Goal: Information Seeking & Learning: Compare options

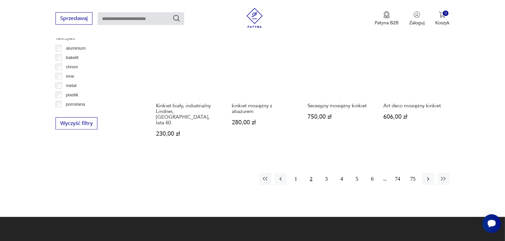
scroll to position [598, 0]
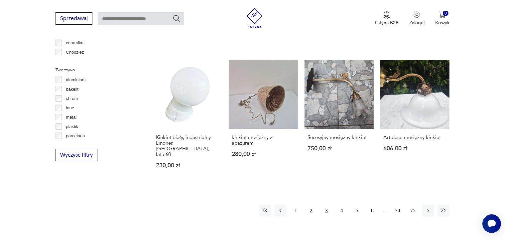
click at [327, 204] on button "3" at bounding box center [327, 210] width 12 height 12
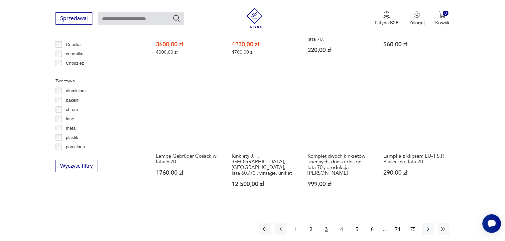
scroll to position [600, 0]
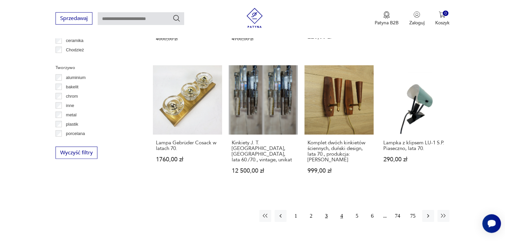
click at [344, 210] on button "4" at bounding box center [342, 216] width 12 height 12
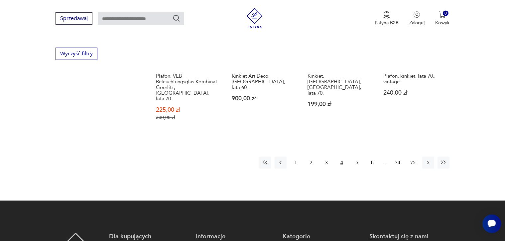
scroll to position [701, 0]
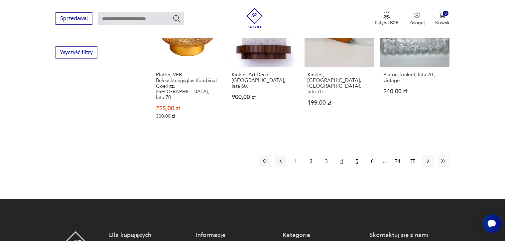
click at [355, 155] on button "5" at bounding box center [357, 161] width 12 height 12
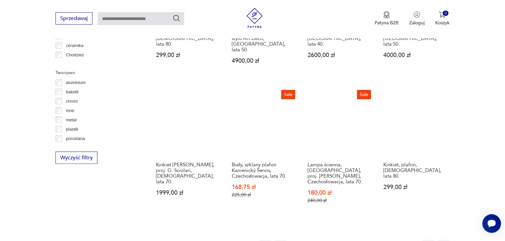
scroll to position [599, 0]
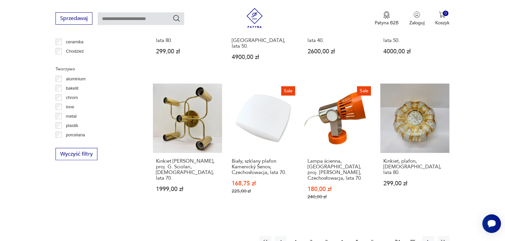
click at [372, 236] on button "6" at bounding box center [373, 242] width 12 height 12
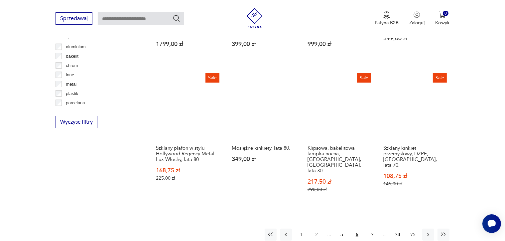
scroll to position [638, 0]
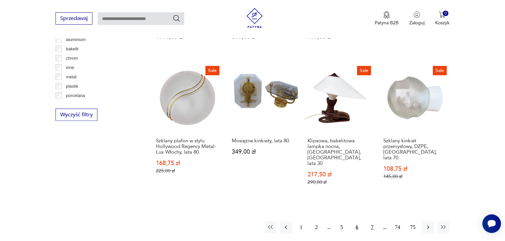
click at [373, 221] on button "7" at bounding box center [373, 227] width 12 height 12
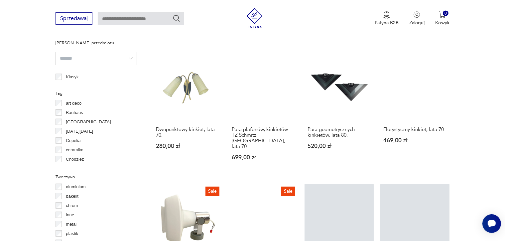
scroll to position [583, 0]
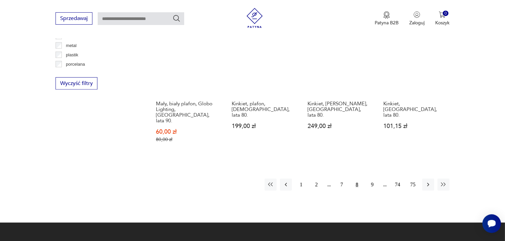
scroll to position [673, 0]
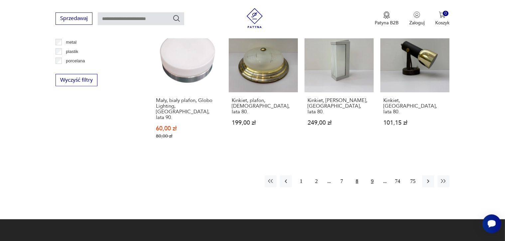
click at [369, 175] on button "9" at bounding box center [373, 181] width 12 height 12
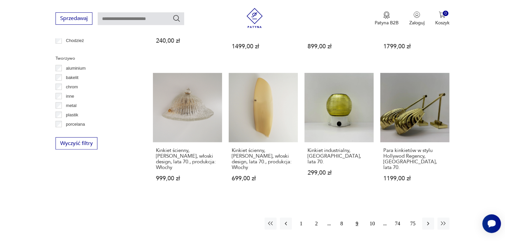
scroll to position [615, 0]
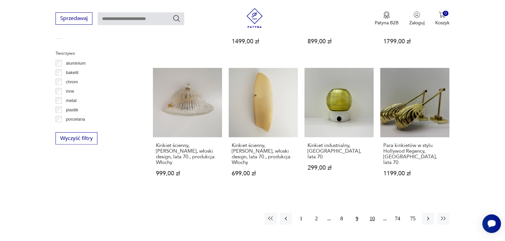
click at [371, 212] on button "10" at bounding box center [373, 218] width 12 height 12
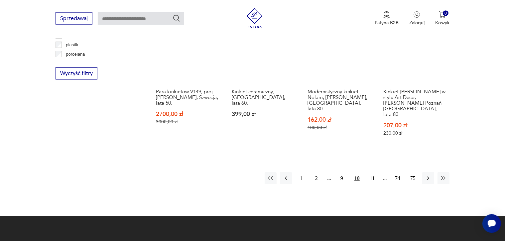
scroll to position [711, 0]
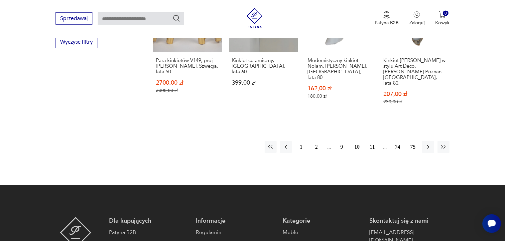
click at [372, 141] on button "11" at bounding box center [373, 147] width 12 height 12
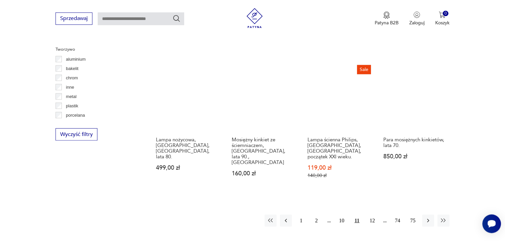
scroll to position [637, 0]
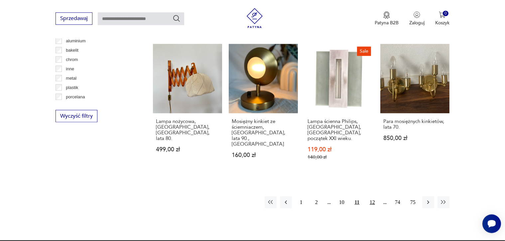
click at [373, 196] on button "12" at bounding box center [373, 202] width 12 height 12
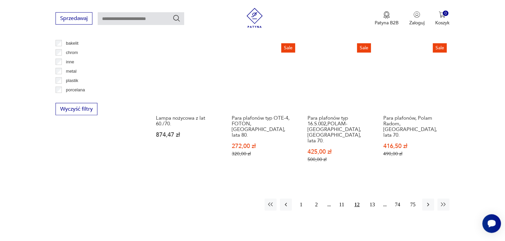
scroll to position [659, 0]
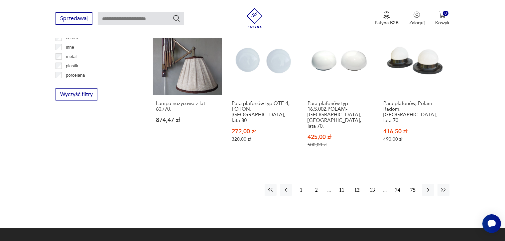
click at [375, 184] on button "13" at bounding box center [373, 190] width 12 height 12
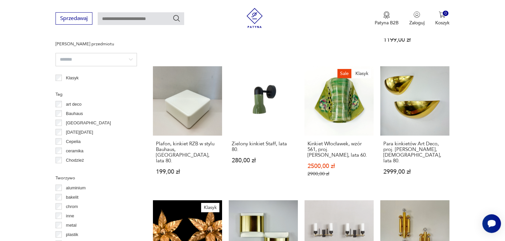
scroll to position [593, 0]
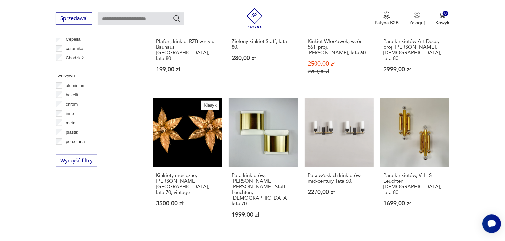
click at [372, 87] on div "Kinkiet Włocławek, wzór 561, proj. Wit Płażewski, lata 60. 2500,00 zł 2900,00 zł" at bounding box center [339, 60] width 69 height 54
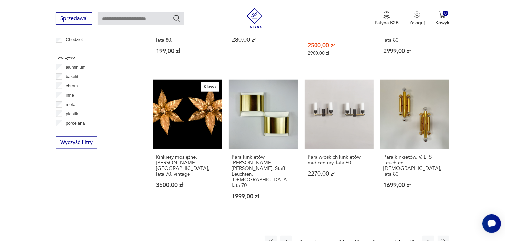
scroll to position [677, 0]
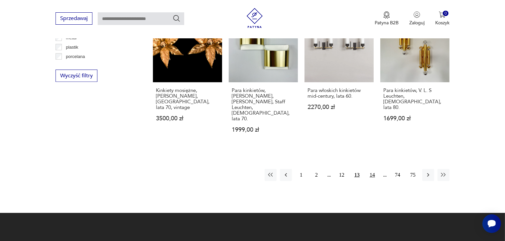
click at [372, 169] on button "14" at bounding box center [373, 175] width 12 height 12
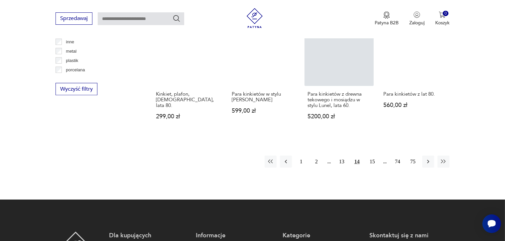
scroll to position [718, 0]
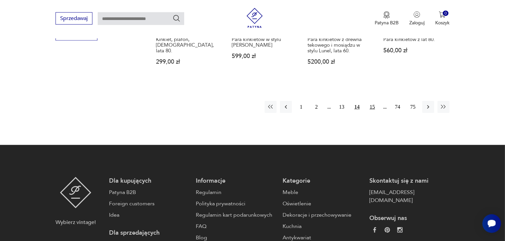
click at [373, 101] on button "15" at bounding box center [373, 107] width 12 height 12
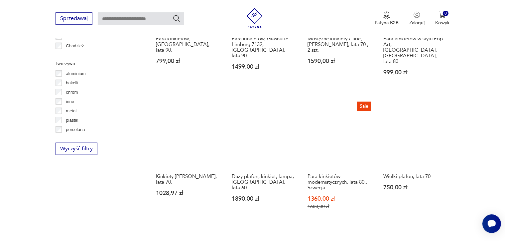
scroll to position [608, 0]
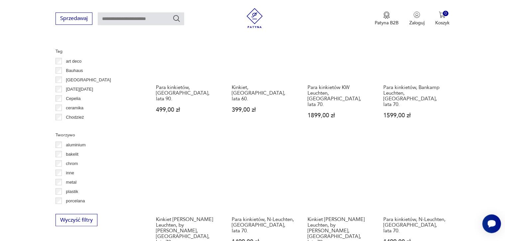
scroll to position [650, 0]
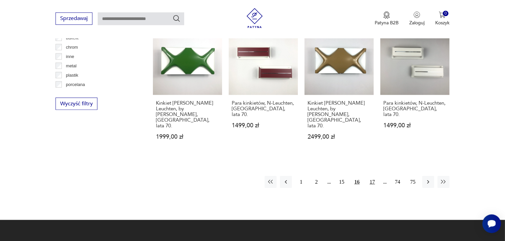
click at [376, 175] on button "17" at bounding box center [373, 181] width 12 height 12
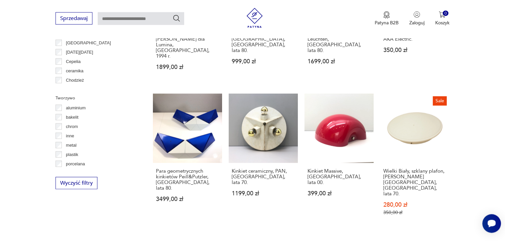
scroll to position [584, 0]
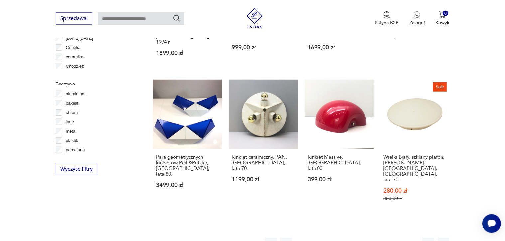
click at [369, 237] on button "18" at bounding box center [373, 243] width 12 height 12
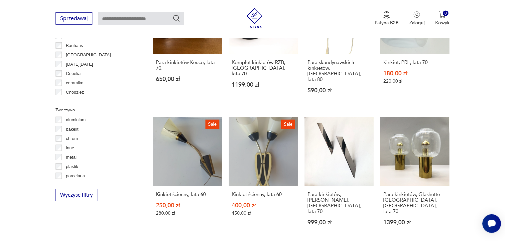
scroll to position [565, 0]
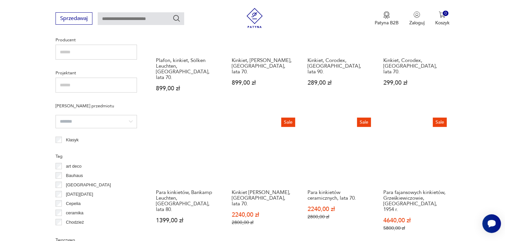
scroll to position [604, 0]
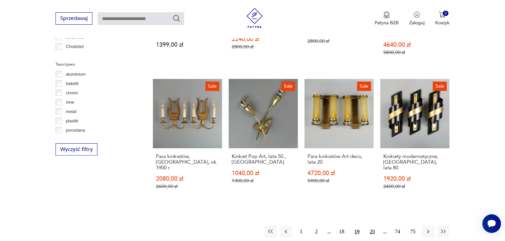
click at [371, 225] on button "20" at bounding box center [373, 231] width 12 height 12
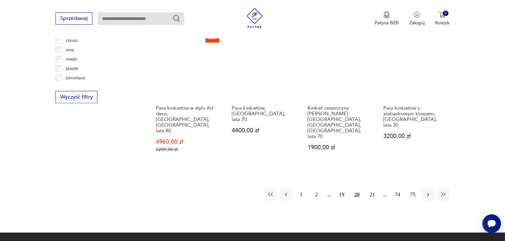
scroll to position [718, 0]
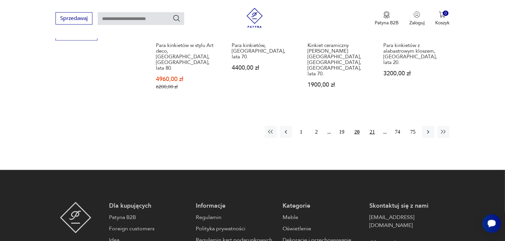
click at [375, 126] on button "21" at bounding box center [373, 132] width 12 height 12
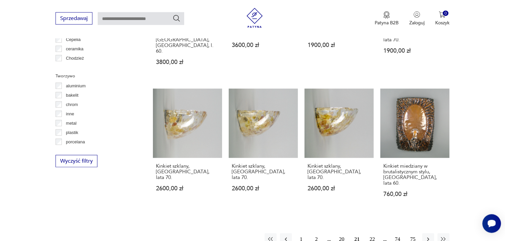
scroll to position [605, 0]
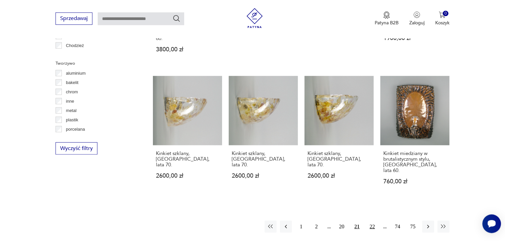
click at [371, 220] on button "22" at bounding box center [373, 226] width 12 height 12
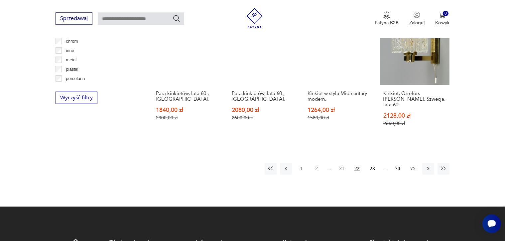
scroll to position [685, 0]
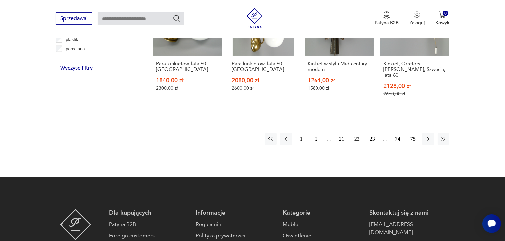
click at [376, 133] on button "23" at bounding box center [373, 139] width 12 height 12
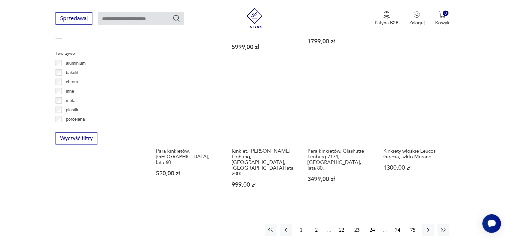
scroll to position [620, 0]
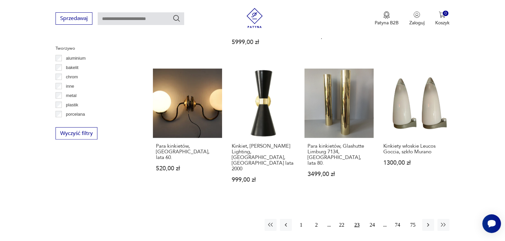
click at [371, 219] on button "24" at bounding box center [373, 225] width 12 height 12
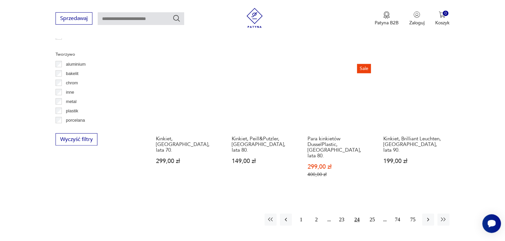
scroll to position [623, 0]
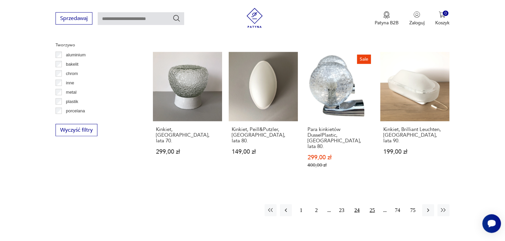
click at [376, 204] on button "25" at bounding box center [373, 210] width 12 height 12
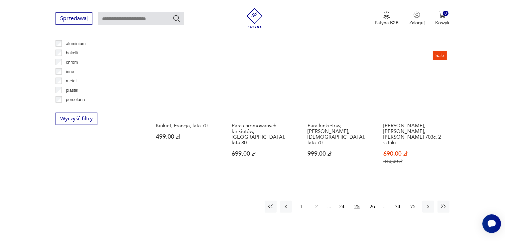
scroll to position [663, 0]
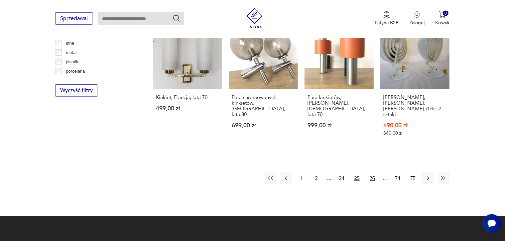
click at [374, 172] on button "26" at bounding box center [373, 178] width 12 height 12
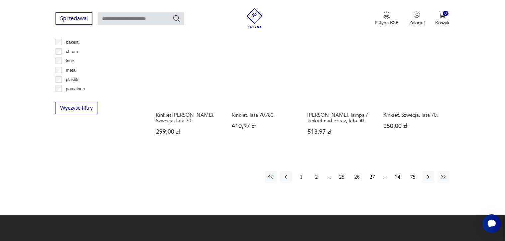
scroll to position [646, 0]
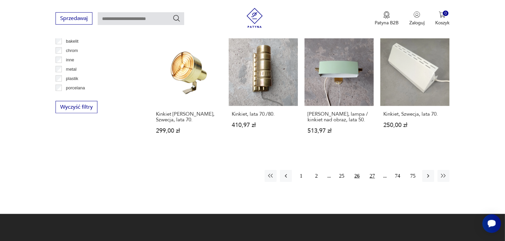
click at [373, 170] on button "27" at bounding box center [373, 176] width 12 height 12
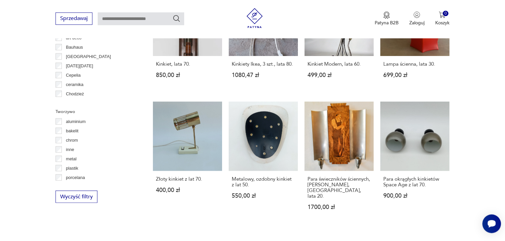
scroll to position [589, 0]
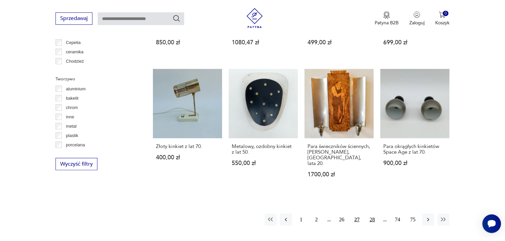
click at [371, 213] on button "28" at bounding box center [373, 219] width 12 height 12
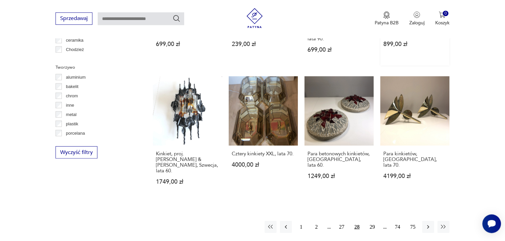
scroll to position [677, 0]
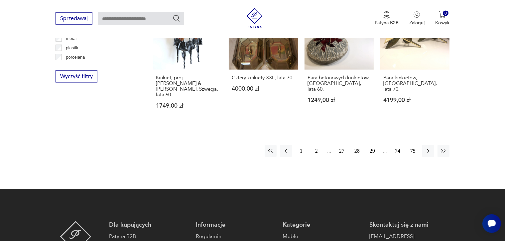
click at [374, 145] on button "29" at bounding box center [373, 151] width 12 height 12
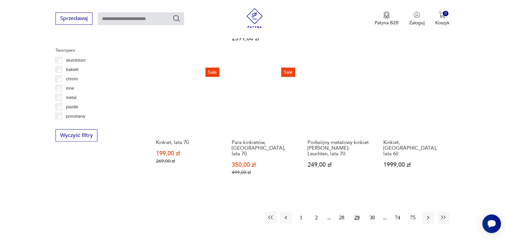
scroll to position [630, 0]
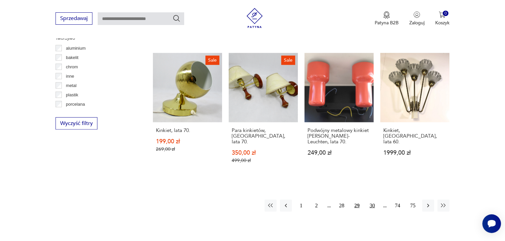
click at [373, 199] on button "30" at bounding box center [373, 205] width 12 height 12
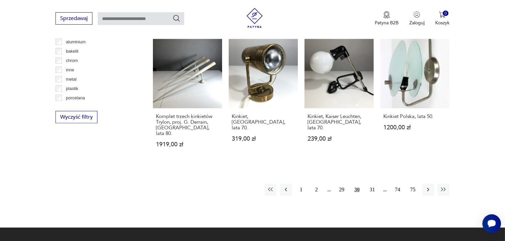
scroll to position [718, 0]
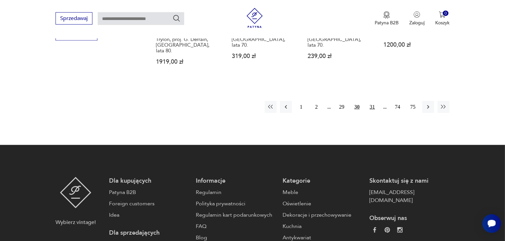
click at [370, 101] on button "31" at bounding box center [373, 107] width 12 height 12
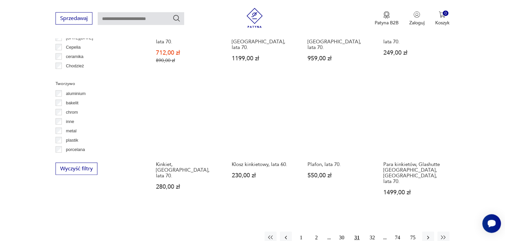
scroll to position [587, 0]
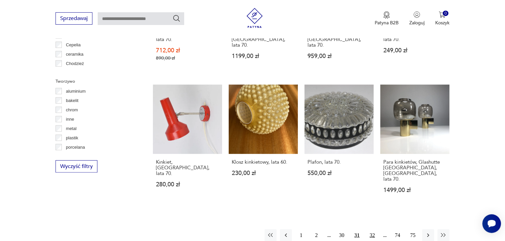
click at [374, 229] on button "32" at bounding box center [373, 235] width 12 height 12
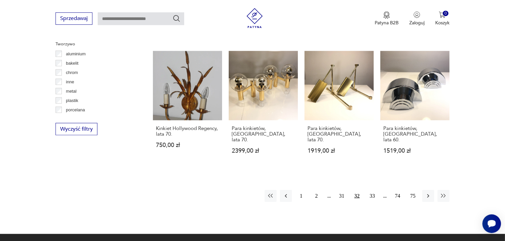
scroll to position [639, 0]
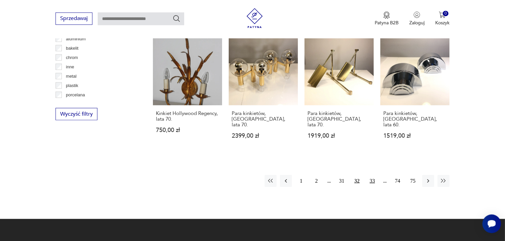
click at [372, 174] on button "33" at bounding box center [373, 180] width 12 height 12
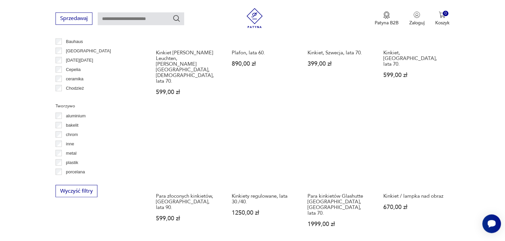
scroll to position [583, 0]
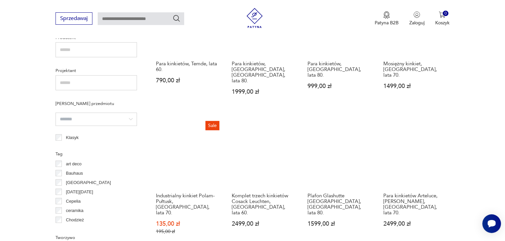
scroll to position [599, 0]
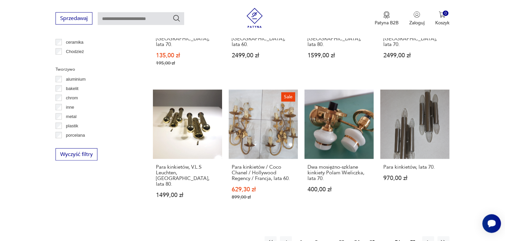
click at [375, 236] on button "35" at bounding box center [373, 242] width 12 height 12
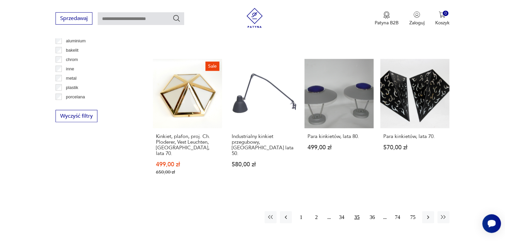
scroll to position [650, 0]
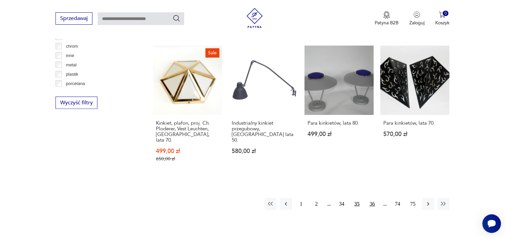
click at [373, 198] on button "36" at bounding box center [373, 204] width 12 height 12
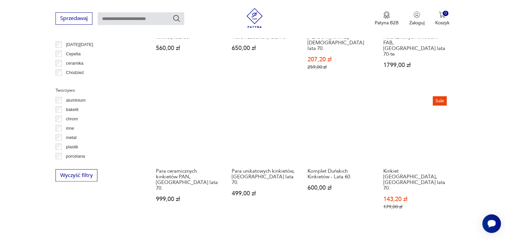
scroll to position [587, 0]
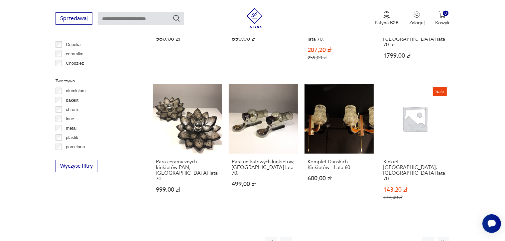
click at [375, 236] on button "37" at bounding box center [373, 242] width 12 height 12
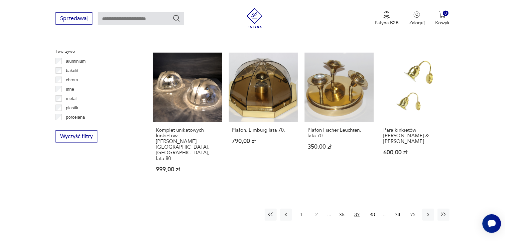
scroll to position [618, 0]
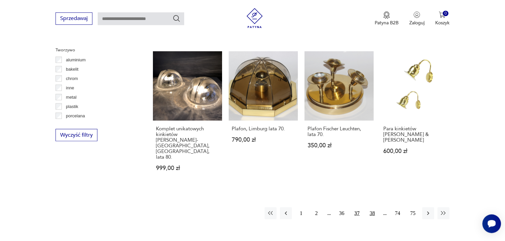
click at [370, 207] on button "38" at bounding box center [373, 213] width 12 height 12
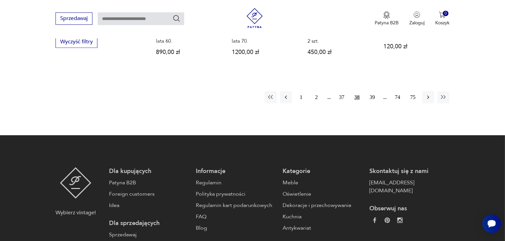
scroll to position [718, 0]
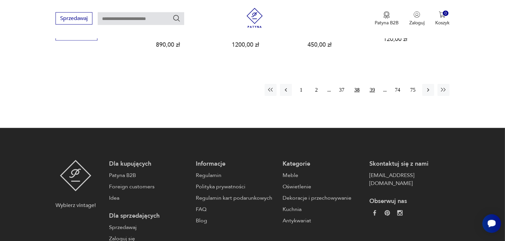
click at [372, 84] on button "39" at bounding box center [373, 90] width 12 height 12
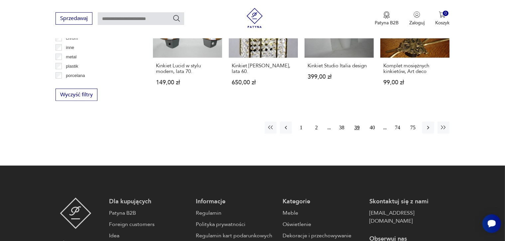
scroll to position [718, 0]
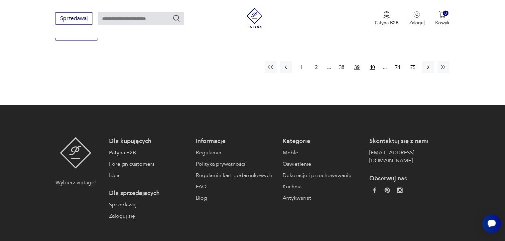
click at [373, 61] on button "40" at bounding box center [373, 67] width 12 height 12
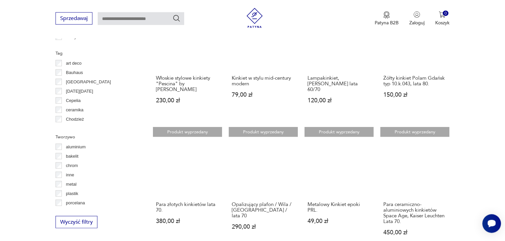
scroll to position [718, 0]
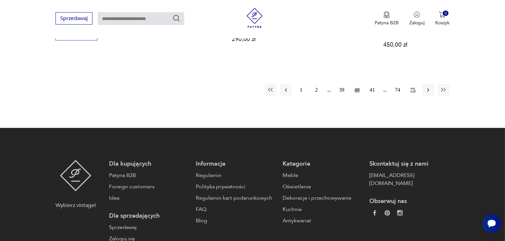
click at [417, 87] on button "75" at bounding box center [413, 90] width 12 height 12
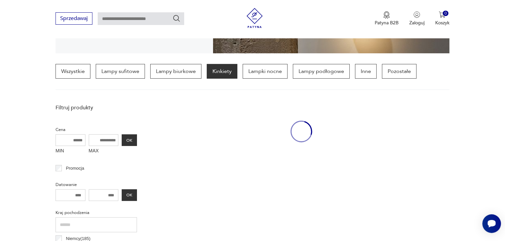
scroll to position [156, 0]
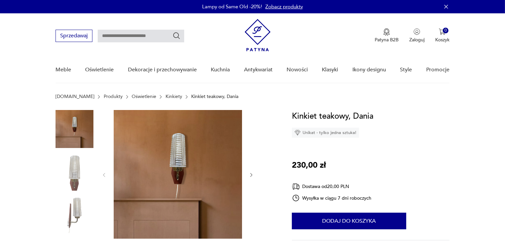
click at [75, 165] on img at bounding box center [75, 171] width 38 height 38
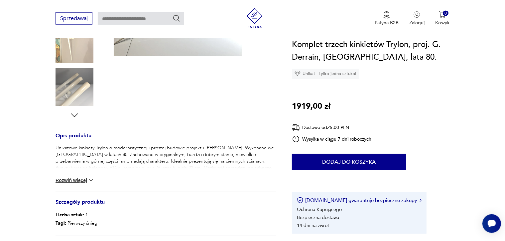
scroll to position [187, 0]
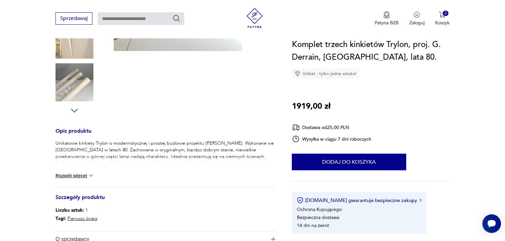
click at [75, 43] on img at bounding box center [75, 40] width 38 height 38
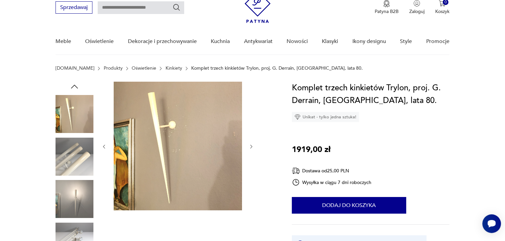
scroll to position [43, 0]
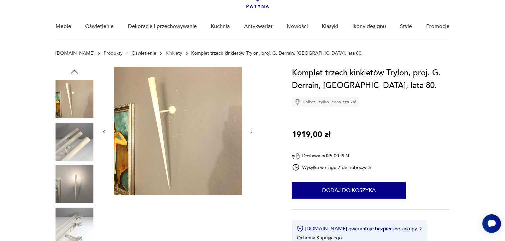
click at [255, 129] on icon "button" at bounding box center [252, 132] width 6 height 6
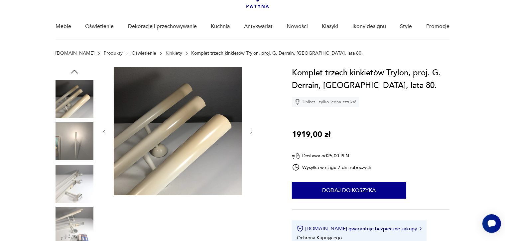
click at [255, 129] on icon "button" at bounding box center [252, 132] width 6 height 6
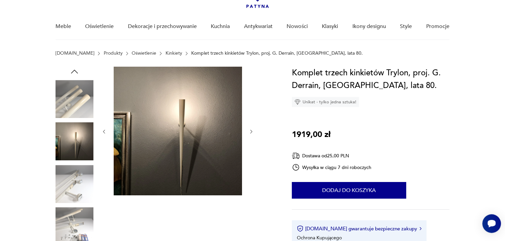
click at [253, 132] on icon "button" at bounding box center [252, 132] width 6 height 6
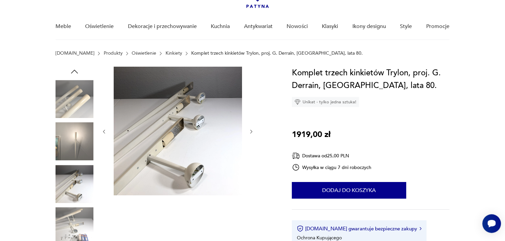
click at [253, 132] on icon "button" at bounding box center [252, 132] width 6 height 6
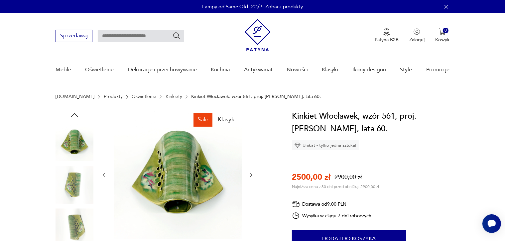
click at [252, 175] on icon "button" at bounding box center [252, 175] width 2 height 4
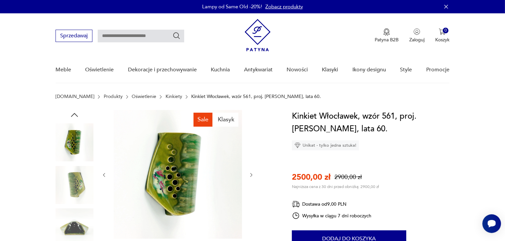
click at [252, 175] on icon "button" at bounding box center [252, 175] width 2 height 4
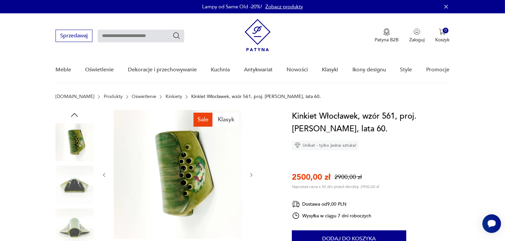
click at [252, 175] on icon "button" at bounding box center [252, 175] width 2 height 4
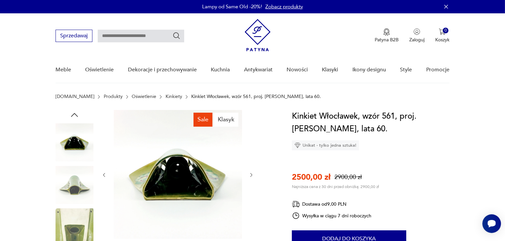
click at [252, 175] on icon "button" at bounding box center [252, 175] width 2 height 4
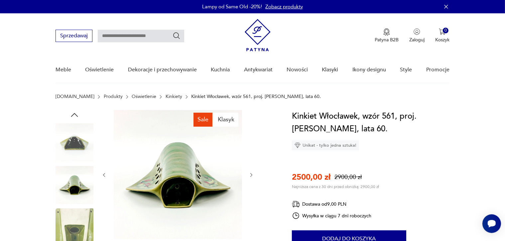
click at [252, 175] on icon "button" at bounding box center [252, 175] width 2 height 4
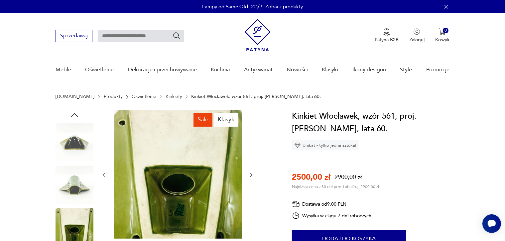
click at [252, 175] on icon "button" at bounding box center [252, 175] width 2 height 4
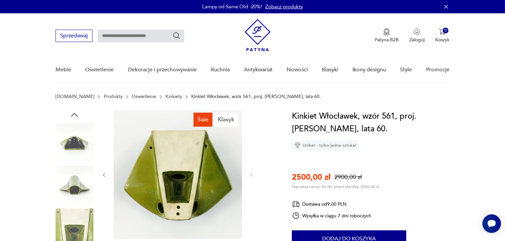
click at [65, 143] on img at bounding box center [75, 142] width 38 height 38
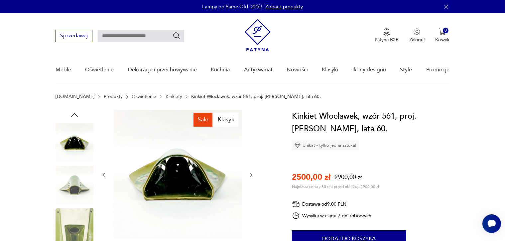
click at [73, 112] on icon "button" at bounding box center [75, 115] width 10 height 10
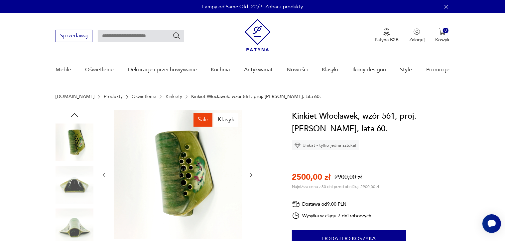
click at [73, 112] on icon "button" at bounding box center [75, 115] width 10 height 10
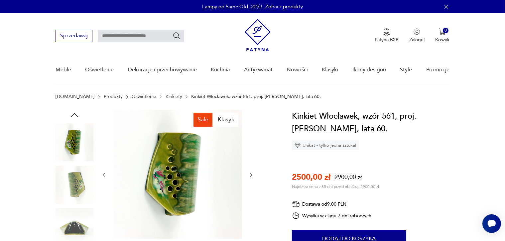
click at [73, 112] on icon "button" at bounding box center [75, 115] width 10 height 10
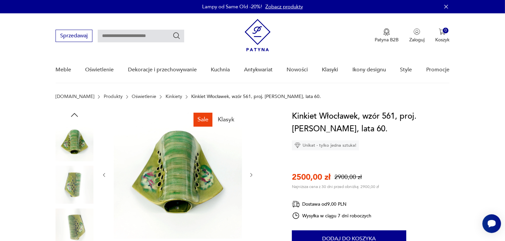
click at [81, 140] on img at bounding box center [75, 142] width 38 height 38
click at [165, 170] on img at bounding box center [178, 174] width 128 height 128
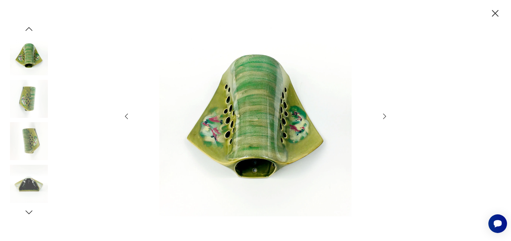
click at [383, 114] on icon "button" at bounding box center [385, 116] width 8 height 8
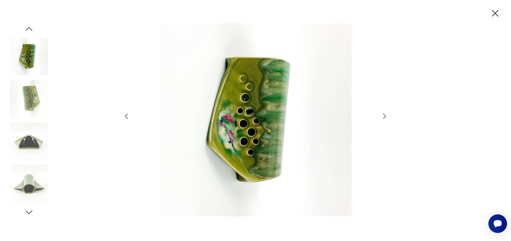
click at [383, 114] on icon "button" at bounding box center [385, 116] width 8 height 8
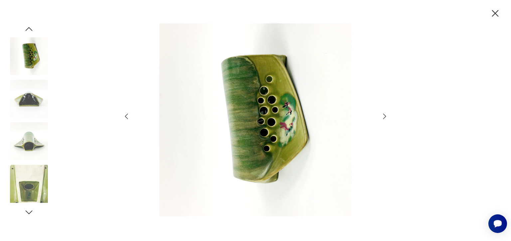
click at [383, 114] on icon "button" at bounding box center [385, 116] width 8 height 8
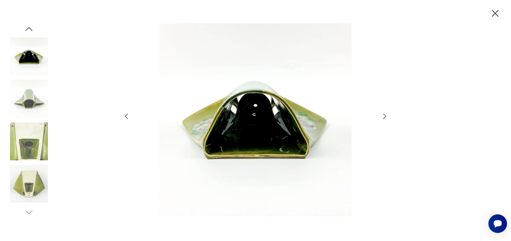
click at [383, 114] on icon "button" at bounding box center [385, 116] width 8 height 8
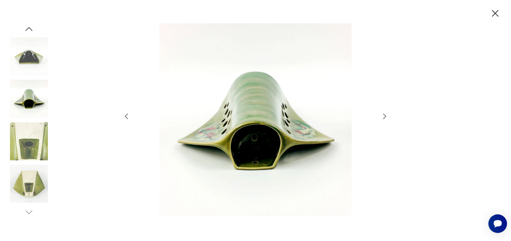
click at [384, 115] on icon "button" at bounding box center [385, 116] width 8 height 8
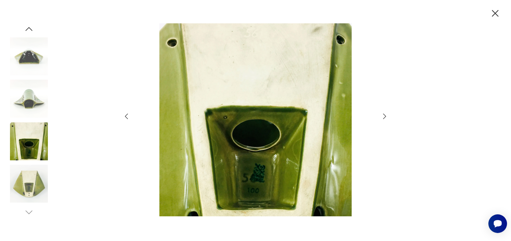
click at [384, 115] on icon "button" at bounding box center [385, 116] width 8 height 8
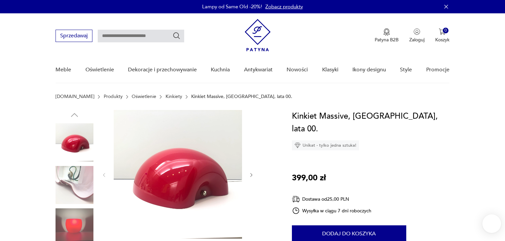
click at [79, 217] on img at bounding box center [75, 227] width 38 height 38
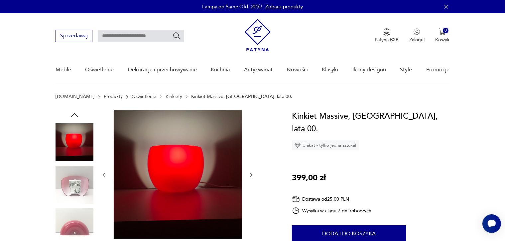
click at [66, 180] on img at bounding box center [75, 185] width 38 height 38
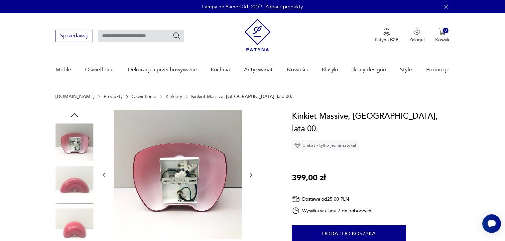
click at [74, 127] on img at bounding box center [75, 142] width 38 height 38
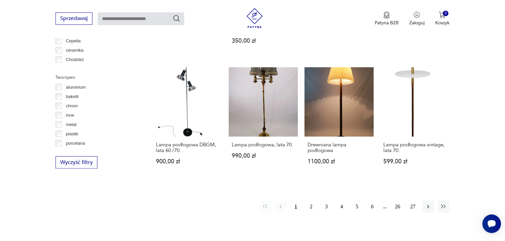
scroll to position [594, 0]
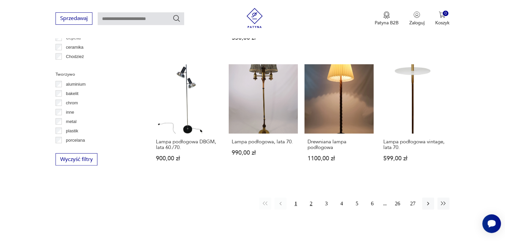
click at [311, 204] on button "2" at bounding box center [311, 203] width 12 height 12
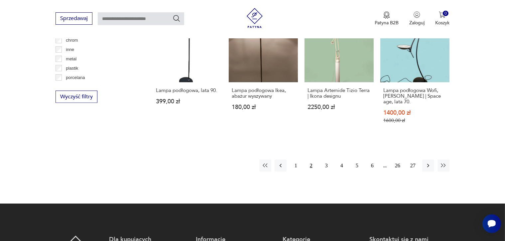
scroll to position [691, 0]
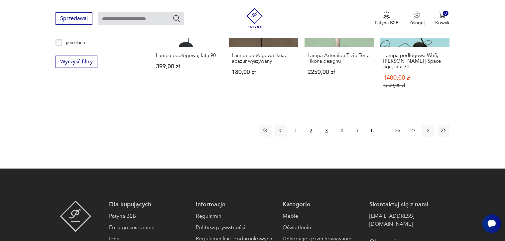
click at [328, 132] on button "3" at bounding box center [327, 130] width 12 height 12
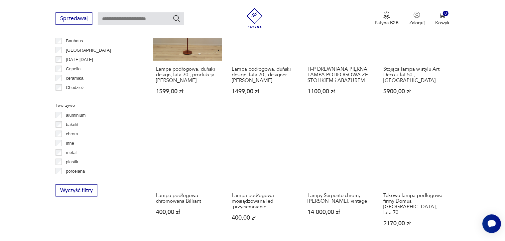
scroll to position [644, 0]
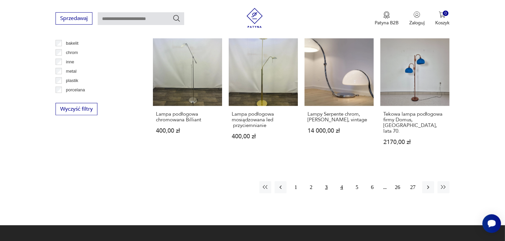
drag, startPoint x: 341, startPoint y: 184, endPoint x: 344, endPoint y: 181, distance: 4.3
click at [341, 184] on button "4" at bounding box center [342, 187] width 12 height 12
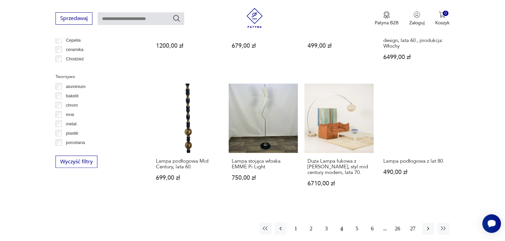
scroll to position [601, 0]
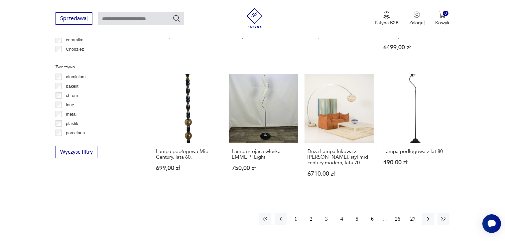
click at [355, 213] on button "5" at bounding box center [357, 219] width 12 height 12
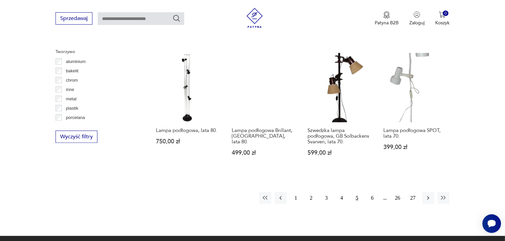
scroll to position [618, 0]
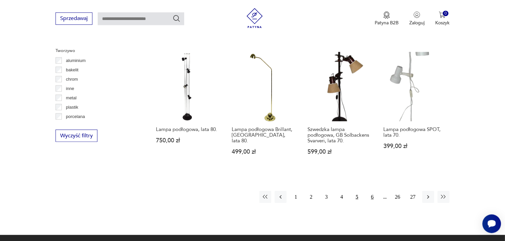
click at [370, 197] on button "6" at bounding box center [373, 196] width 12 height 12
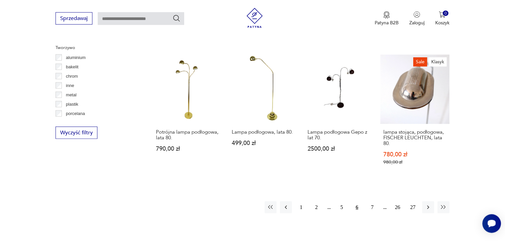
scroll to position [632, 0]
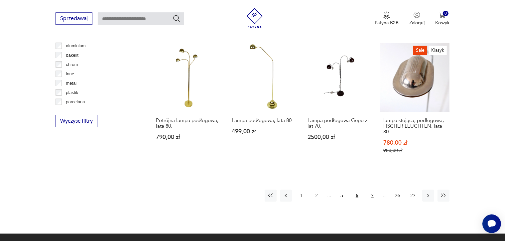
click at [375, 189] on button "7" at bounding box center [373, 195] width 12 height 12
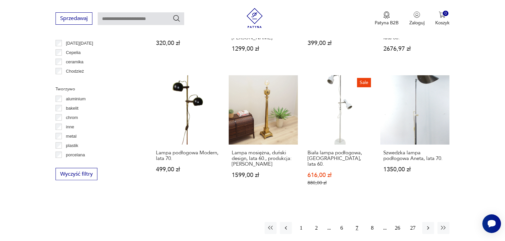
scroll to position [606, 0]
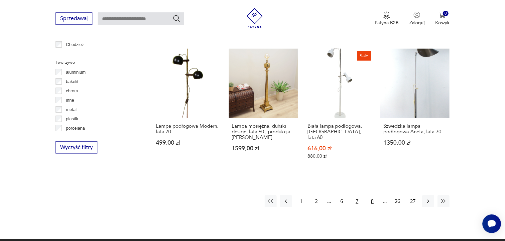
click at [375, 195] on button "8" at bounding box center [373, 201] width 12 height 12
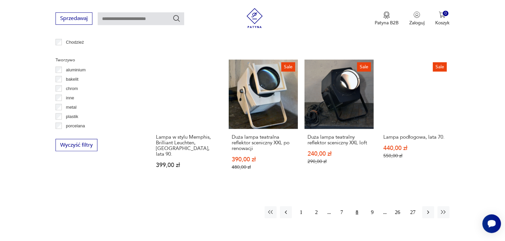
scroll to position [611, 0]
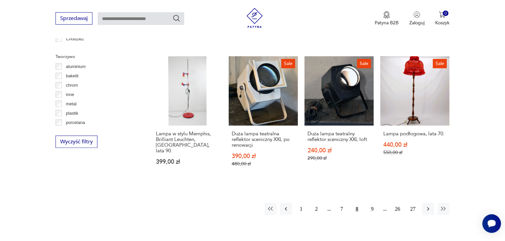
click at [371, 209] on button "9" at bounding box center [373, 209] width 12 height 12
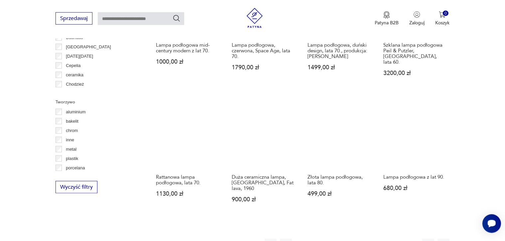
scroll to position [614, 0]
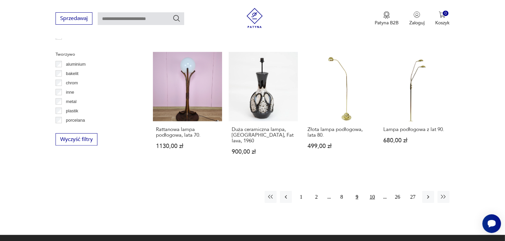
click at [373, 191] on button "10" at bounding box center [373, 197] width 12 height 12
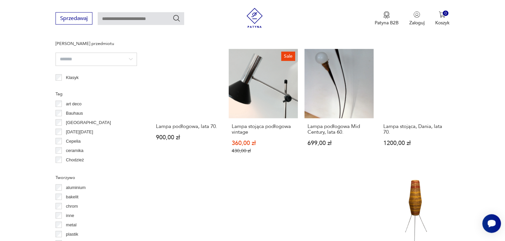
scroll to position [570, 0]
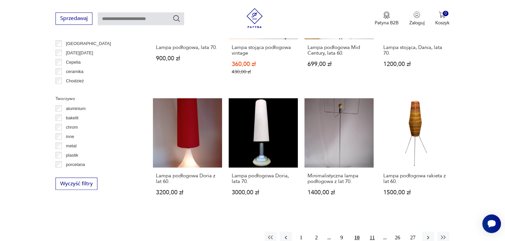
click at [371, 231] on button "11" at bounding box center [373, 237] width 12 height 12
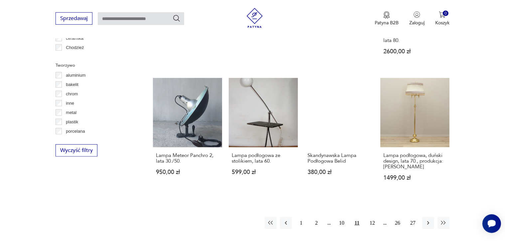
scroll to position [604, 0]
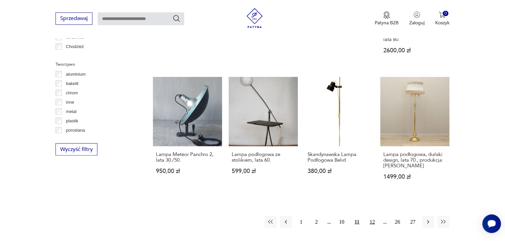
click at [372, 215] on button "12" at bounding box center [373, 221] width 12 height 12
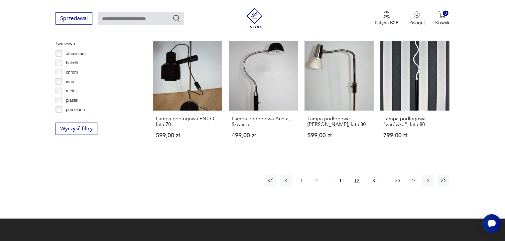
scroll to position [632, 0]
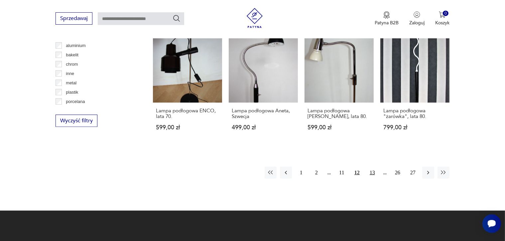
click at [377, 166] on button "13" at bounding box center [373, 172] width 12 height 12
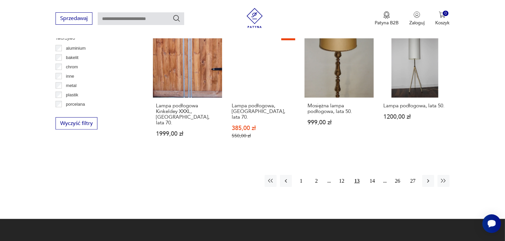
scroll to position [662, 0]
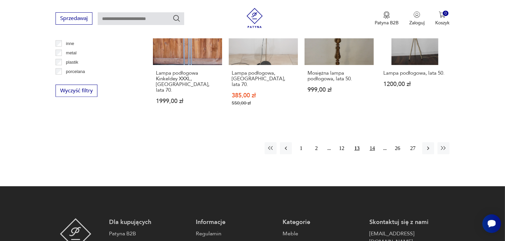
click at [377, 142] on button "14" at bounding box center [373, 148] width 12 height 12
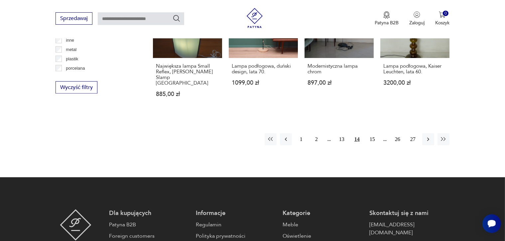
scroll to position [667, 0]
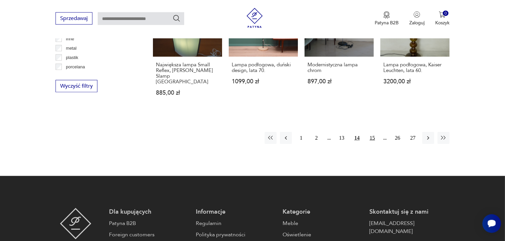
click at [370, 132] on button "15" at bounding box center [373, 138] width 12 height 12
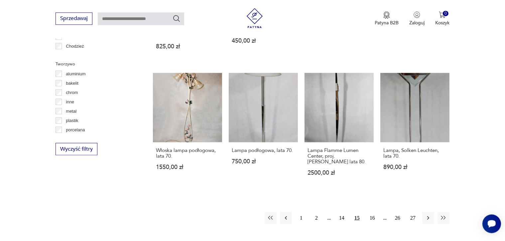
scroll to position [619, 0]
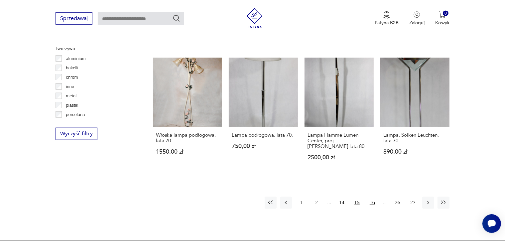
click at [371, 196] on button "16" at bounding box center [373, 202] width 12 height 12
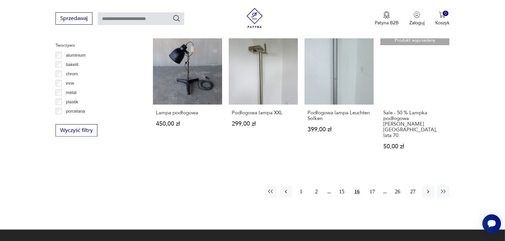
scroll to position [661, 0]
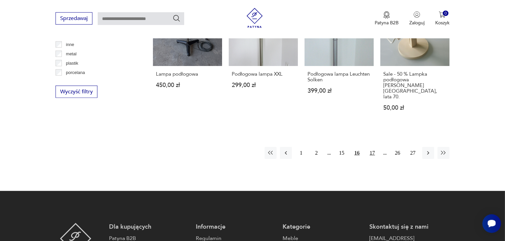
click at [373, 147] on button "17" at bounding box center [373, 153] width 12 height 12
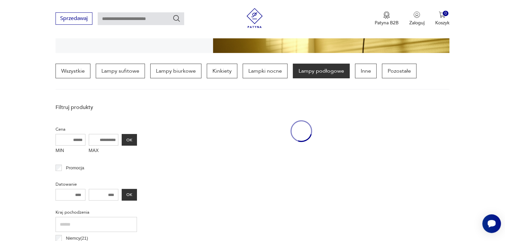
scroll to position [156, 0]
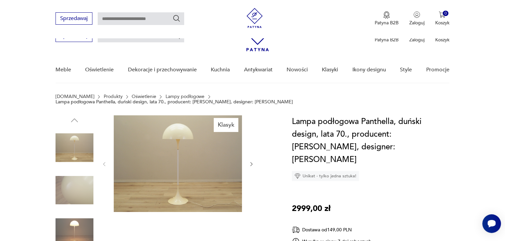
scroll to position [25, 0]
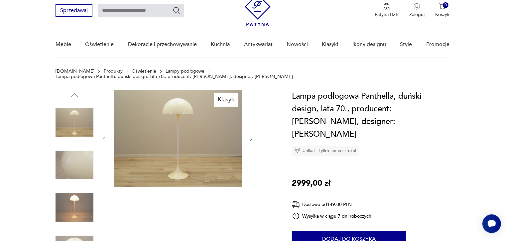
click at [82, 156] on img at bounding box center [75, 165] width 38 height 38
click at [77, 203] on img at bounding box center [75, 207] width 38 height 38
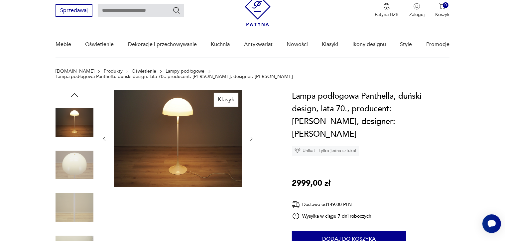
click at [74, 161] on img at bounding box center [75, 165] width 38 height 38
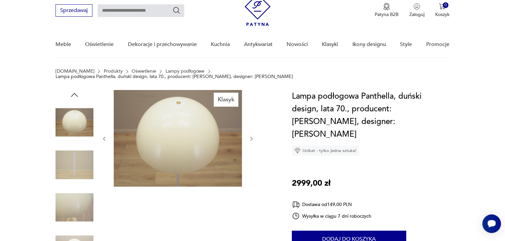
click at [79, 195] on img at bounding box center [75, 207] width 38 height 38
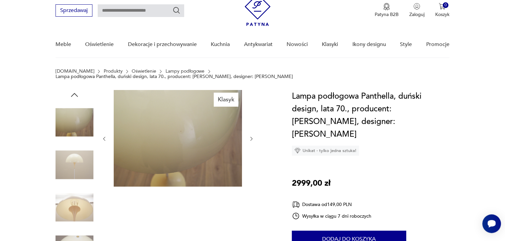
click at [77, 184] on img at bounding box center [75, 165] width 38 height 38
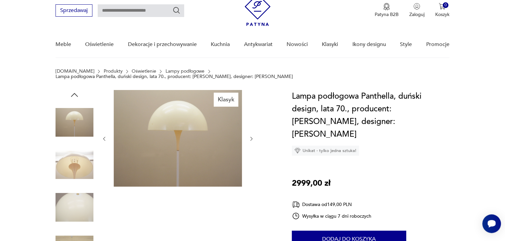
click at [252, 136] on icon "button" at bounding box center [252, 139] width 6 height 6
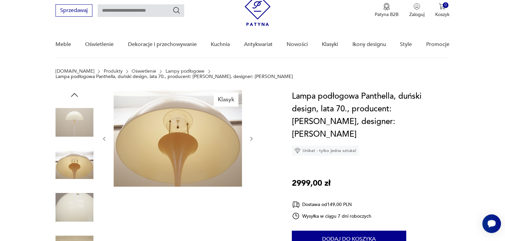
click at [75, 117] on img at bounding box center [75, 122] width 38 height 38
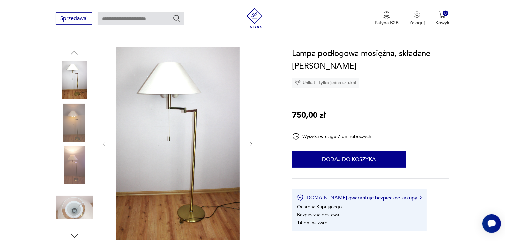
scroll to position [71, 0]
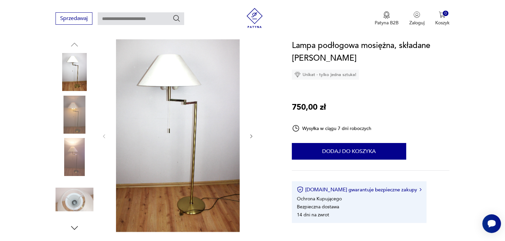
click at [79, 110] on img at bounding box center [75, 115] width 38 height 38
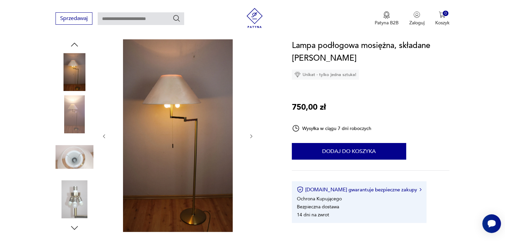
click at [254, 135] on icon "button" at bounding box center [252, 136] width 6 height 6
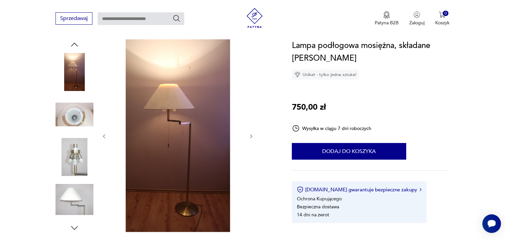
click at [254, 135] on icon "button" at bounding box center [252, 136] width 6 height 6
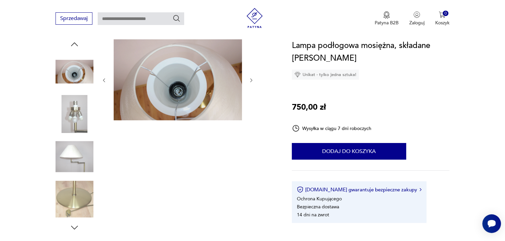
click at [251, 76] on div at bounding box center [177, 80] width 153 height 82
click at [251, 78] on icon "button" at bounding box center [252, 81] width 6 height 6
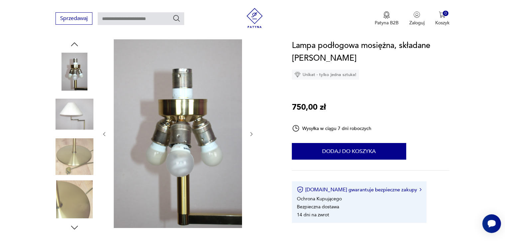
click at [254, 134] on icon "button" at bounding box center [252, 134] width 6 height 6
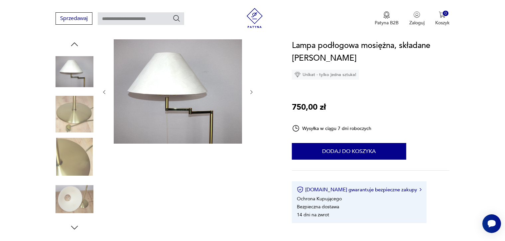
click at [250, 92] on icon "button" at bounding box center [252, 92] width 6 height 6
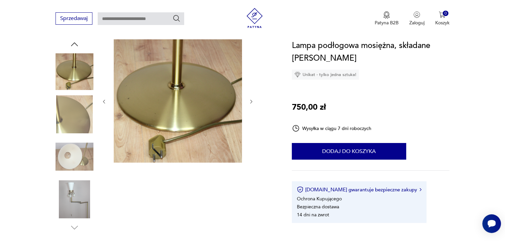
click at [253, 103] on icon "button" at bounding box center [252, 102] width 6 height 6
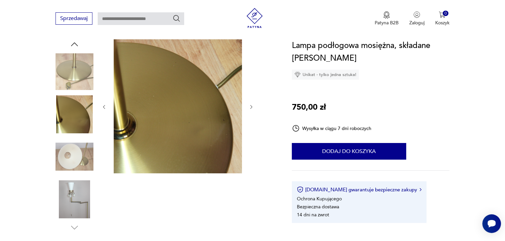
click at [251, 108] on icon "button" at bounding box center [252, 107] width 2 height 4
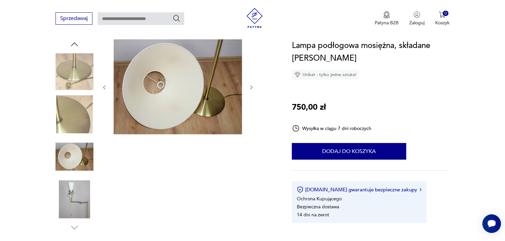
click at [250, 86] on icon "button" at bounding box center [252, 88] width 6 height 6
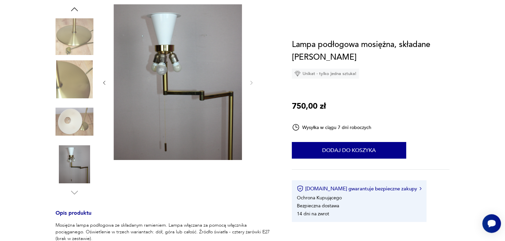
scroll to position [0, 0]
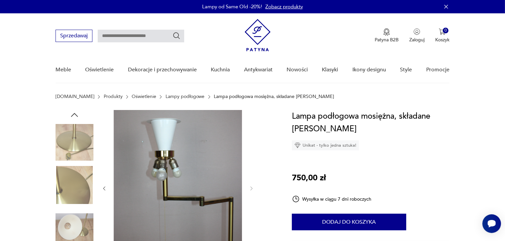
click at [447, 9] on icon "button" at bounding box center [446, 6] width 7 height 7
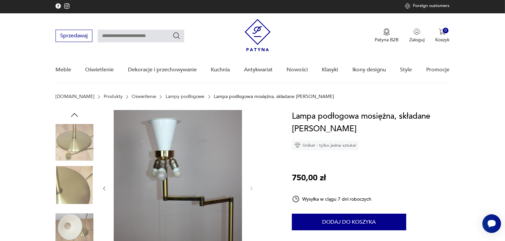
click at [70, 145] on img at bounding box center [75, 142] width 38 height 38
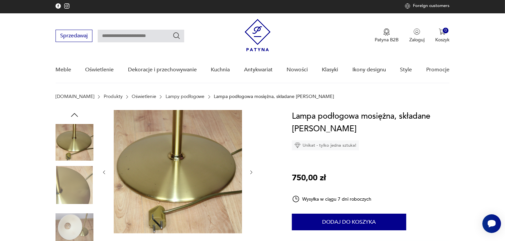
click at [65, 180] on img at bounding box center [75, 185] width 38 height 38
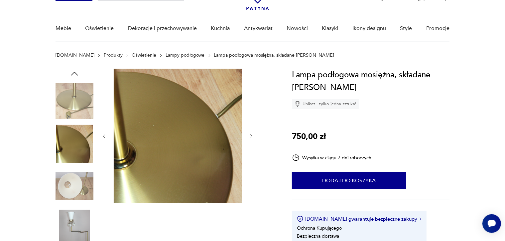
scroll to position [64, 0]
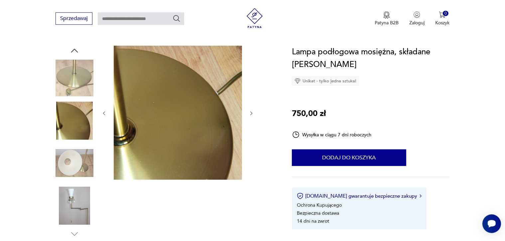
click at [66, 163] on img at bounding box center [75, 163] width 38 height 38
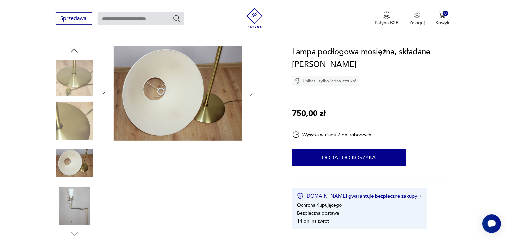
click at [74, 204] on img at bounding box center [75, 205] width 38 height 38
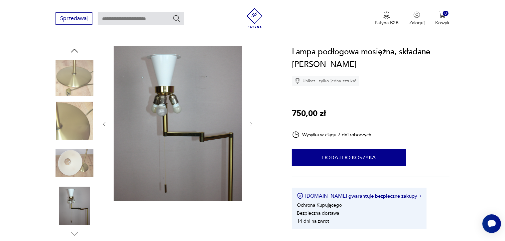
click at [77, 67] on img at bounding box center [75, 78] width 38 height 38
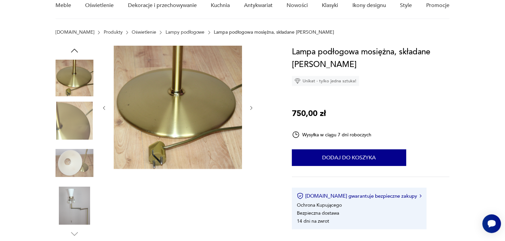
scroll to position [18, 0]
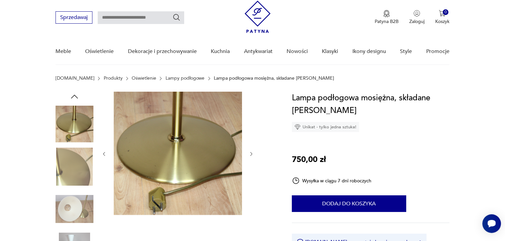
click at [73, 98] on icon "button" at bounding box center [75, 97] width 10 height 10
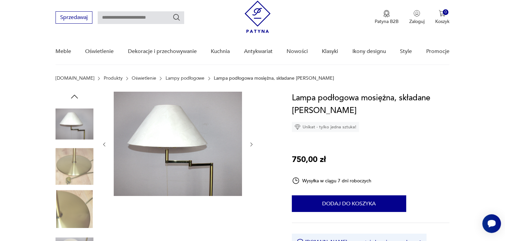
click at [76, 129] on img at bounding box center [75, 124] width 38 height 38
click at [75, 165] on img at bounding box center [75, 166] width 38 height 38
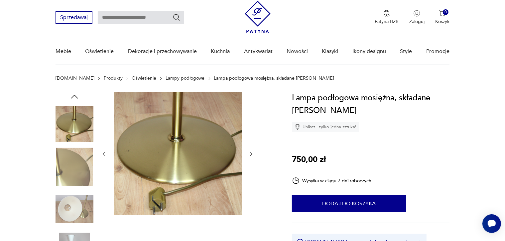
click at [71, 206] on img at bounding box center [75, 209] width 38 height 38
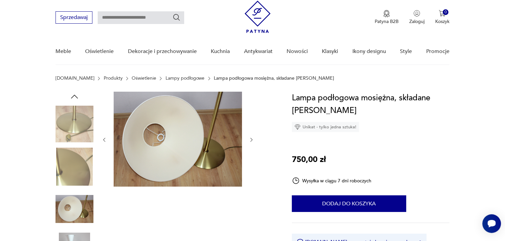
click at [251, 139] on icon "button" at bounding box center [252, 140] width 6 height 6
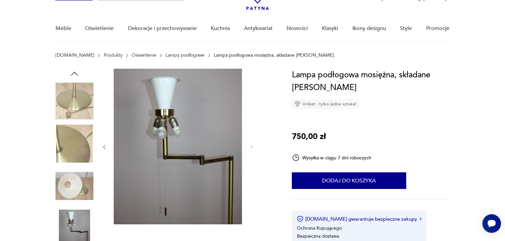
scroll to position [38, 0]
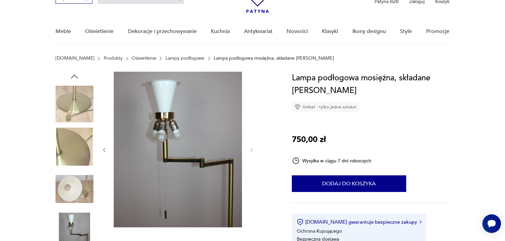
click at [82, 94] on img at bounding box center [75, 104] width 38 height 38
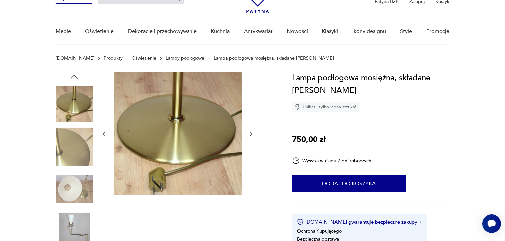
click at [78, 134] on img at bounding box center [75, 146] width 38 height 38
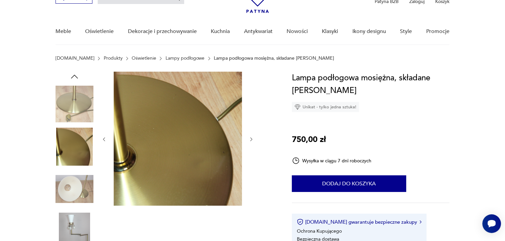
click at [73, 190] on img at bounding box center [75, 189] width 38 height 38
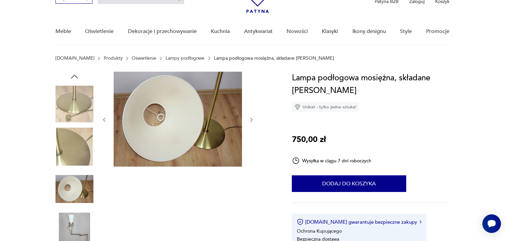
click at [73, 221] on img at bounding box center [75, 231] width 38 height 38
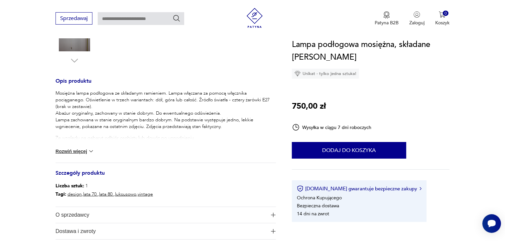
scroll to position [265, 0]
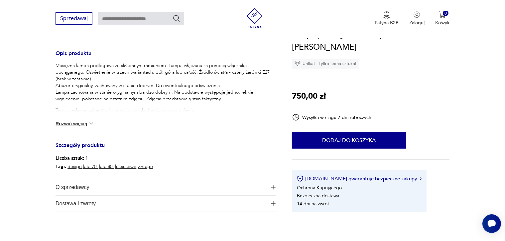
click at [70, 124] on button "Rozwiń więcej" at bounding box center [75, 123] width 39 height 7
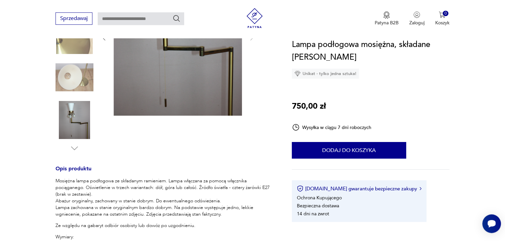
scroll to position [53, 0]
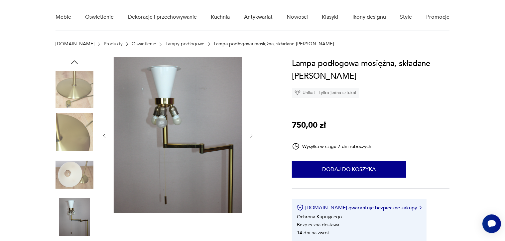
click at [80, 85] on img at bounding box center [75, 90] width 38 height 38
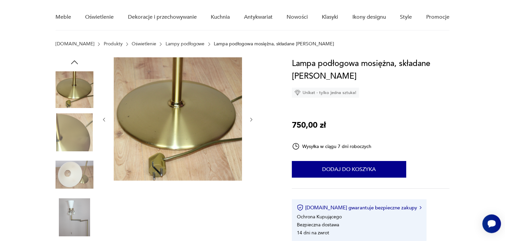
click at [74, 130] on img at bounding box center [75, 132] width 38 height 38
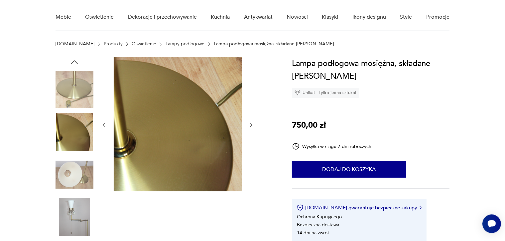
click at [72, 174] on img at bounding box center [75, 174] width 38 height 38
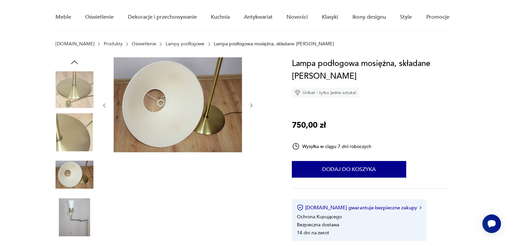
click at [75, 224] on img at bounding box center [75, 217] width 38 height 38
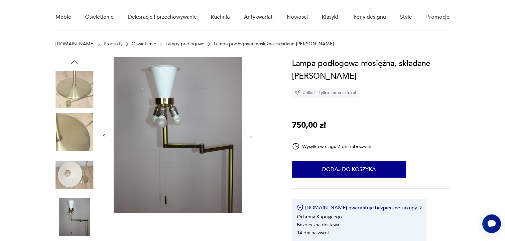
click at [85, 91] on img at bounding box center [75, 90] width 38 height 38
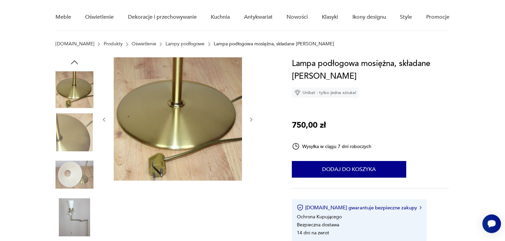
click at [75, 59] on icon "button" at bounding box center [75, 62] width 10 height 10
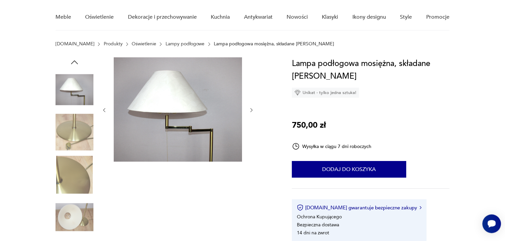
click at [74, 57] on icon "button" at bounding box center [75, 62] width 10 height 10
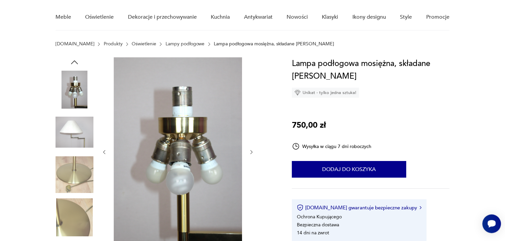
click at [73, 131] on img at bounding box center [75, 132] width 38 height 38
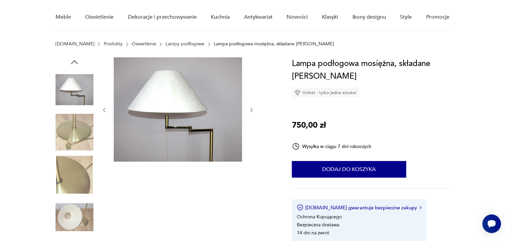
scroll to position [0, 0]
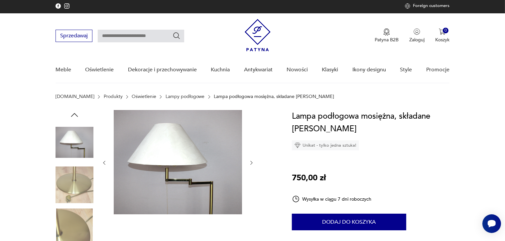
click at [77, 173] on img at bounding box center [75, 185] width 38 height 38
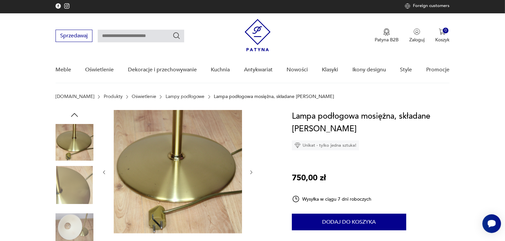
click at [77, 113] on icon "button" at bounding box center [75, 115] width 10 height 10
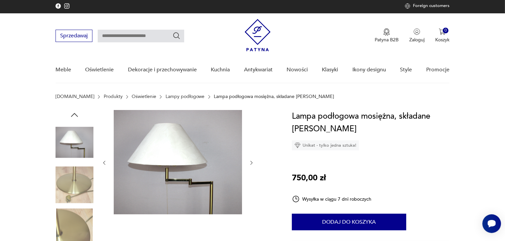
click at [77, 151] on img at bounding box center [75, 142] width 38 height 38
click at [77, 176] on img at bounding box center [75, 185] width 38 height 38
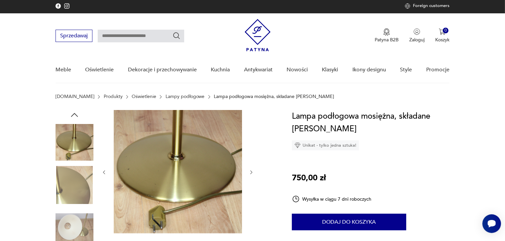
click at [68, 218] on img at bounding box center [75, 227] width 38 height 38
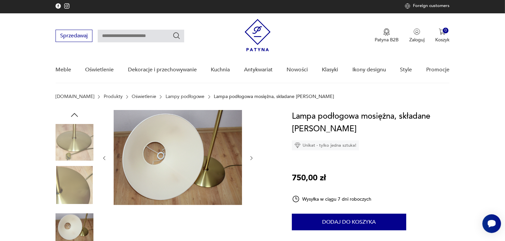
click at [75, 217] on img at bounding box center [75, 227] width 38 height 38
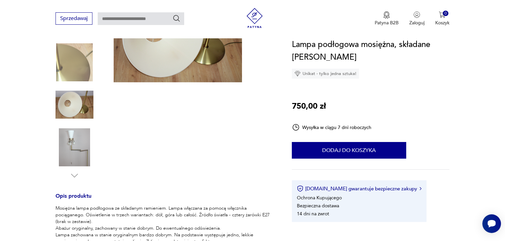
scroll to position [126, 0]
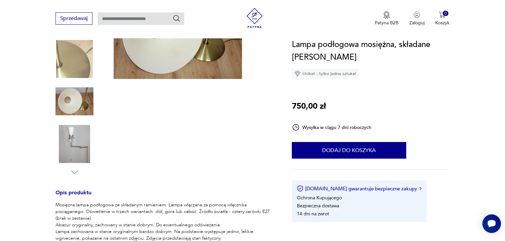
click at [77, 132] on img at bounding box center [75, 144] width 38 height 38
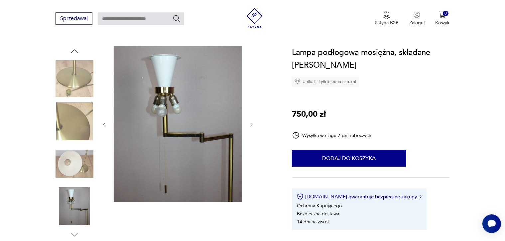
scroll to position [77, 0]
